Goal: Navigation & Orientation: Find specific page/section

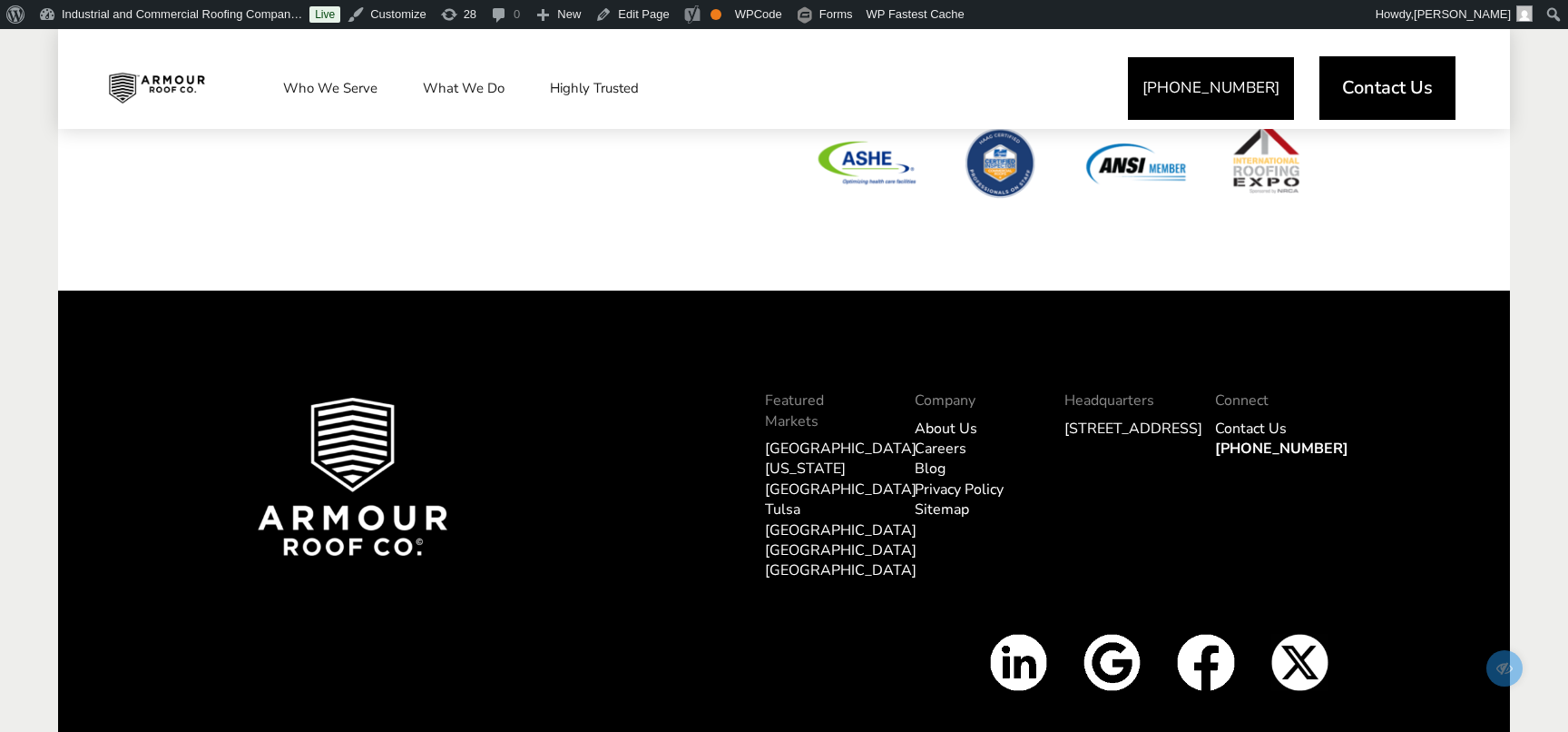
scroll to position [6336, 0]
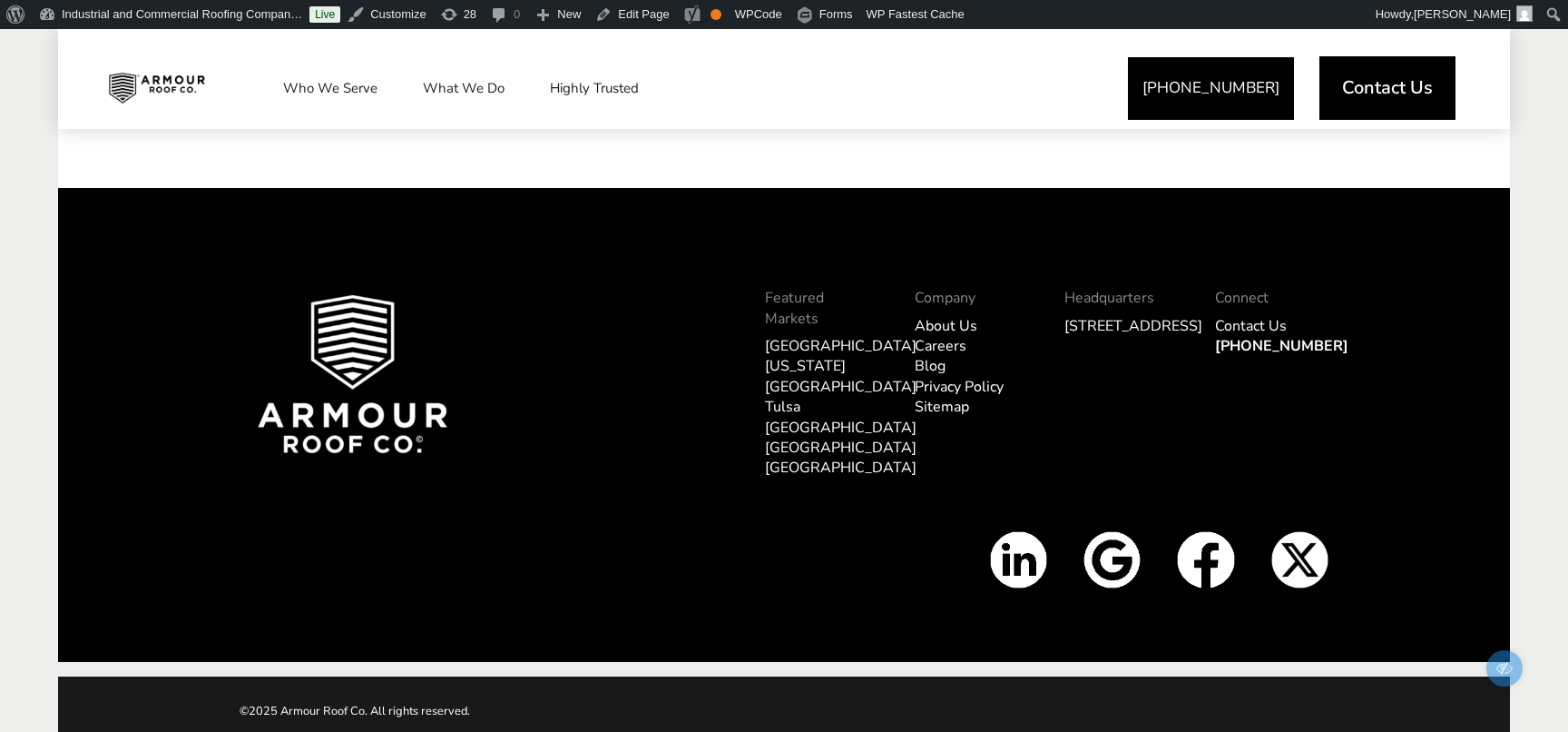
drag, startPoint x: 1063, startPoint y: 320, endPoint x: 1116, endPoint y: 336, distance: 55.4
click at [1116, 336] on div "Headquarters [STREET_ADDRESS]" at bounding box center [1120, 393] width 150 height 239
drag, startPoint x: 1154, startPoint y: 347, endPoint x: 1061, endPoint y: 319, distance: 97.1
click at [1061, 319] on div "Headquarters 5813 N 90th St. Omaha, NE 68134" at bounding box center [1120, 393] width 150 height 239
click at [1096, 323] on link "[STREET_ADDRESS]" at bounding box center [1133, 325] width 138 height 20
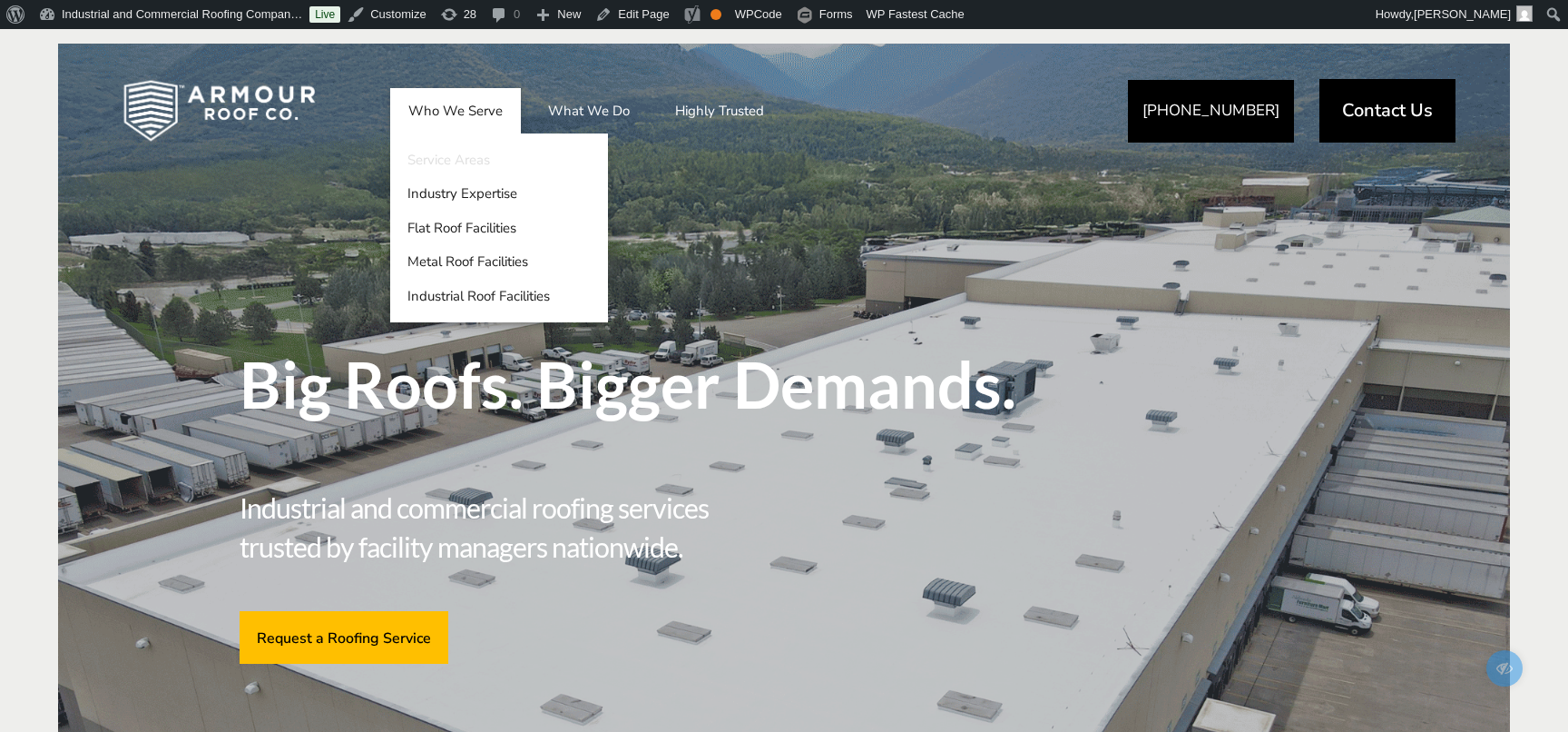
click at [426, 159] on link "Service Areas" at bounding box center [499, 160] width 218 height 34
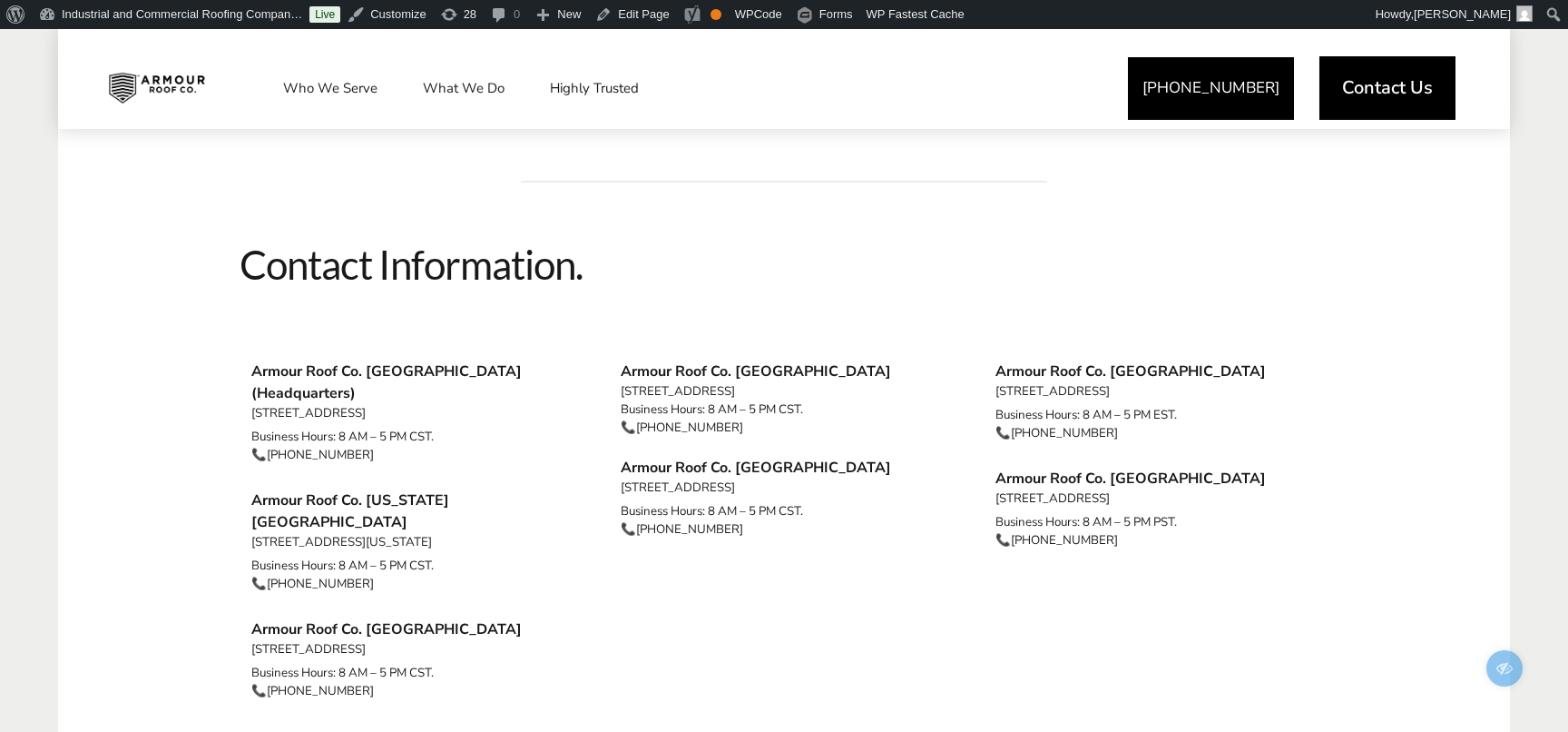
scroll to position [1732, 0]
